Goal: Information Seeking & Learning: Understand process/instructions

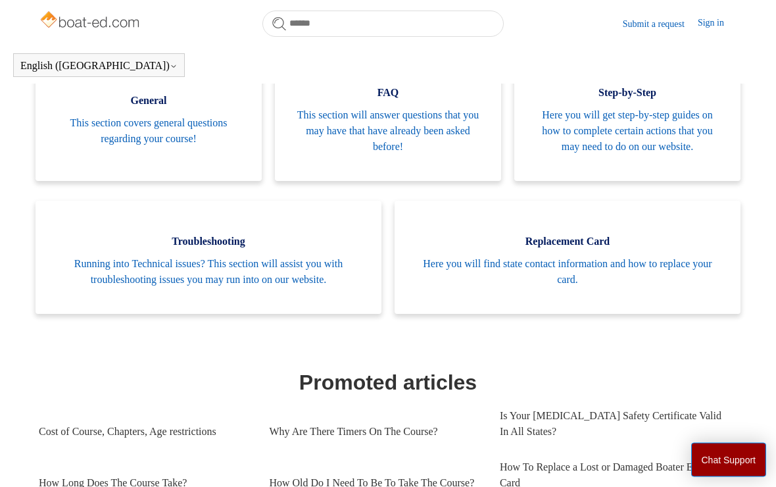
scroll to position [291, 0]
click at [576, 267] on span "Here you will find state contact information and how to replace your card." at bounding box center [568, 272] width 307 height 32
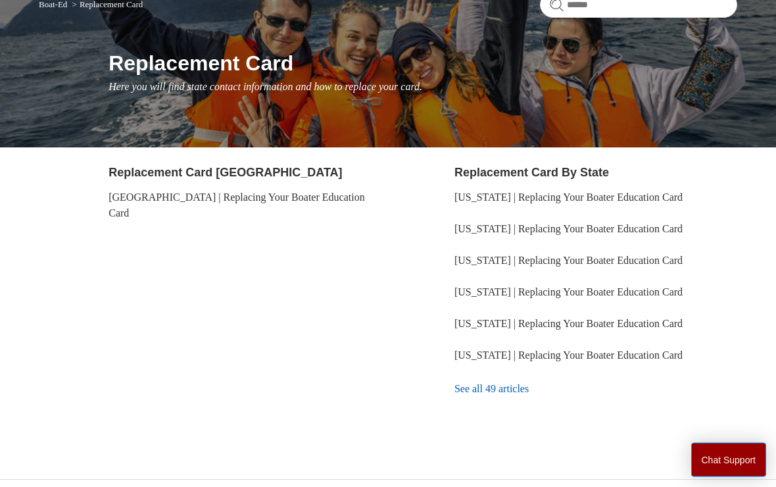
scroll to position [124, 0]
click at [505, 395] on link "See all 49 articles" at bounding box center [596, 390] width 283 height 36
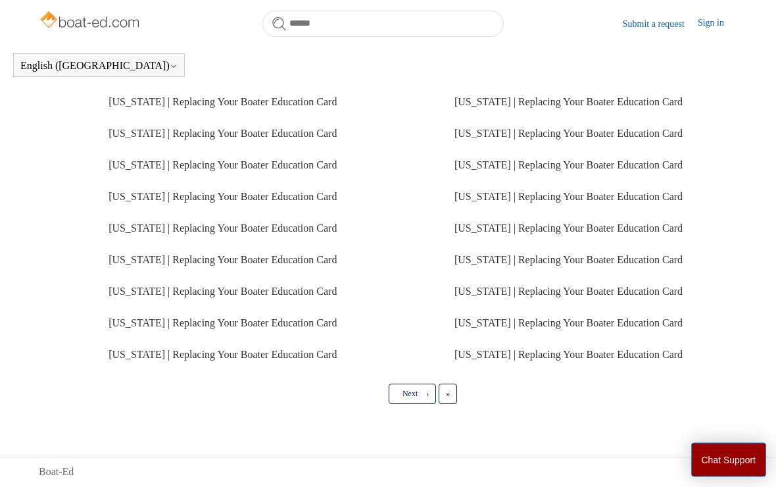
scroll to position [374, 0]
click at [534, 329] on link "Michigan | Replacing Your Boater Education Card" at bounding box center [569, 323] width 228 height 11
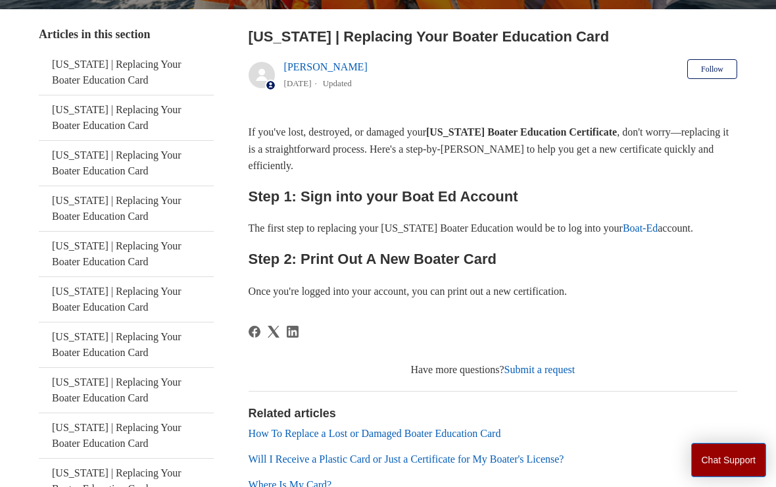
scroll to position [241, 0]
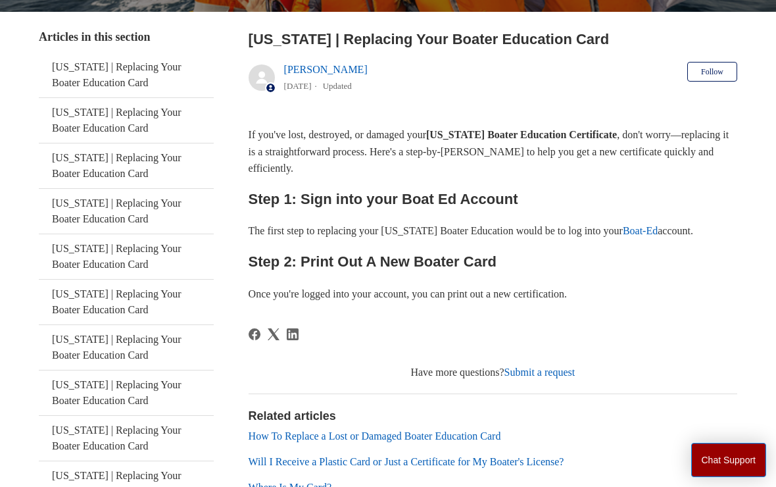
click at [658, 231] on link "Boat-Ed" at bounding box center [640, 230] width 35 height 11
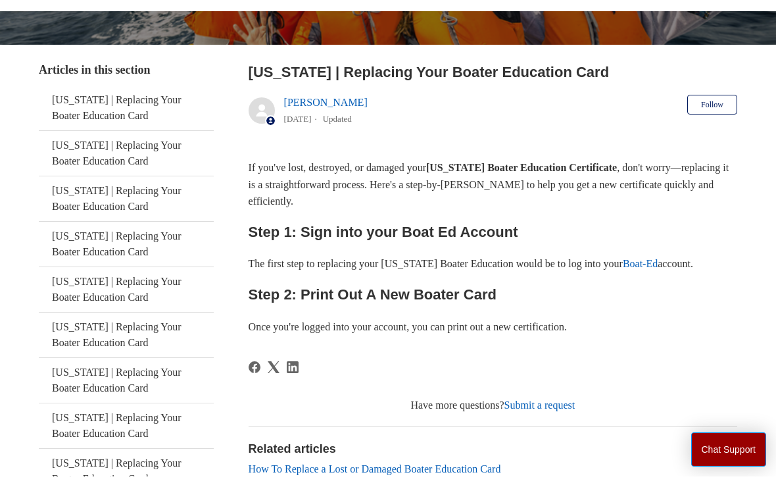
scroll to position [241, 0]
